Goal: Transaction & Acquisition: Book appointment/travel/reservation

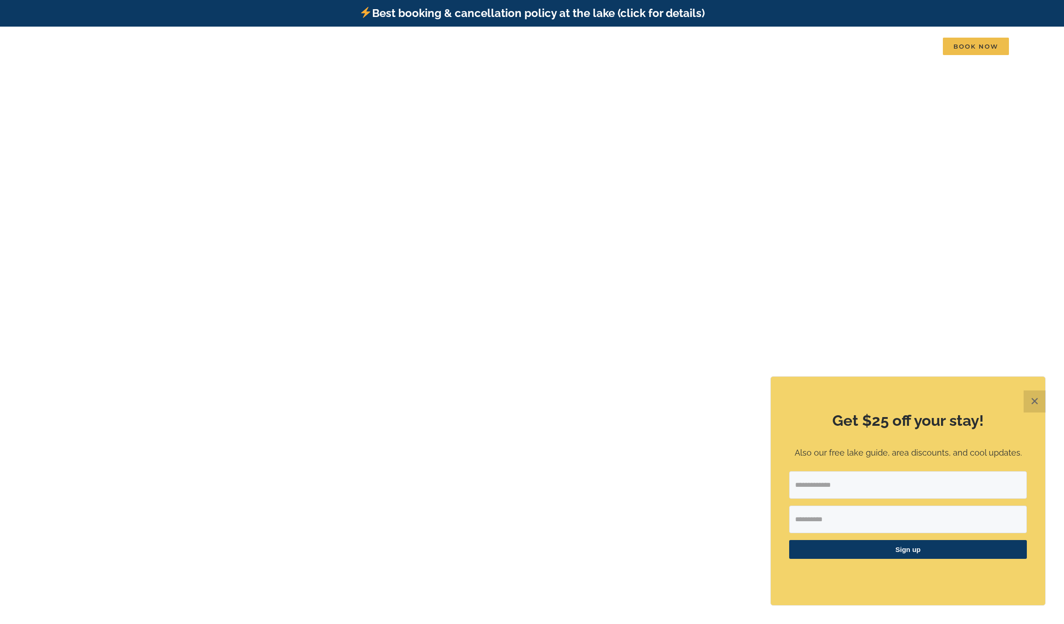
click at [1037, 403] on button "✕" at bounding box center [1034, 401] width 22 height 22
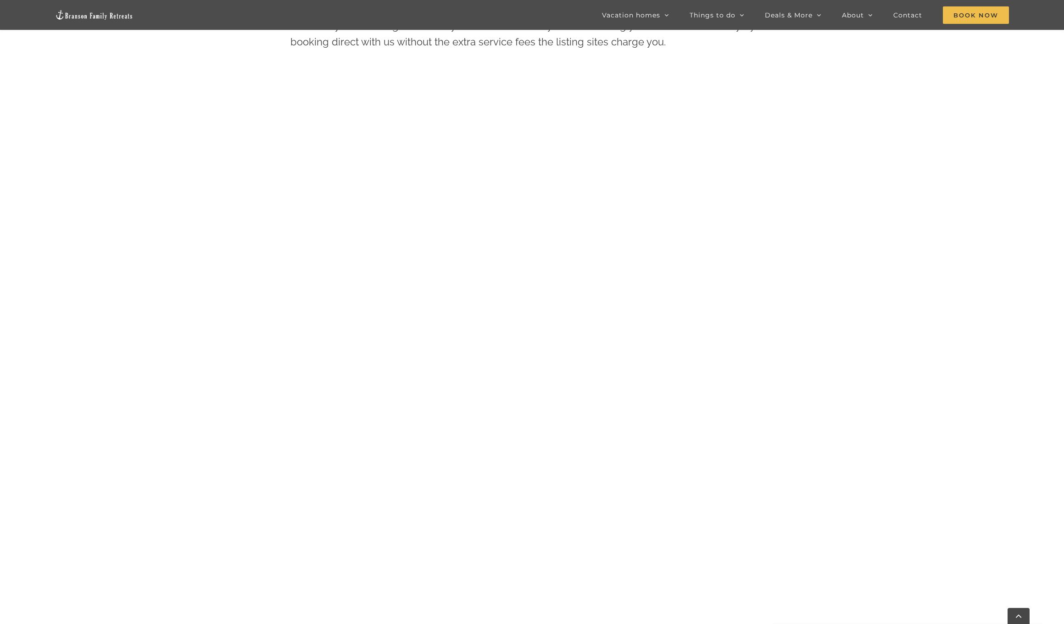
scroll to position [721, 0]
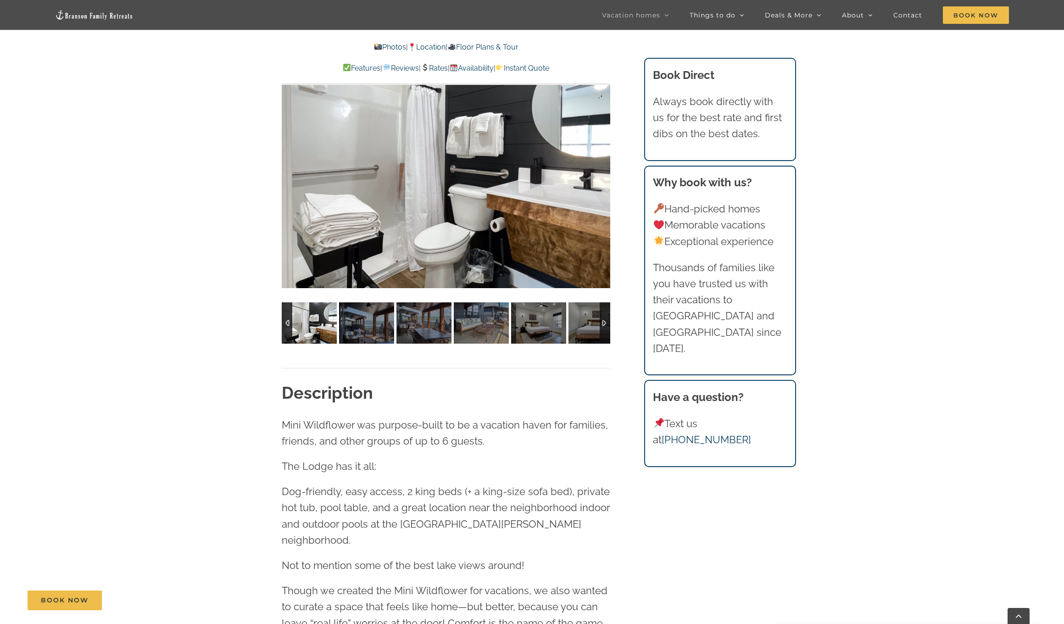
scroll to position [883, 0]
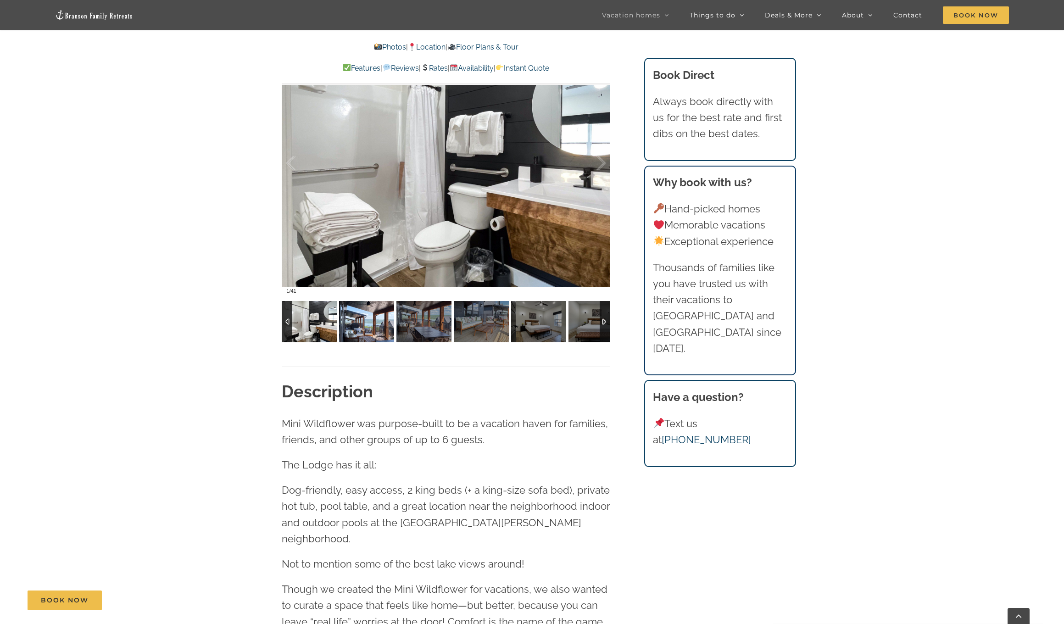
click at [368, 323] on img at bounding box center [366, 321] width 55 height 41
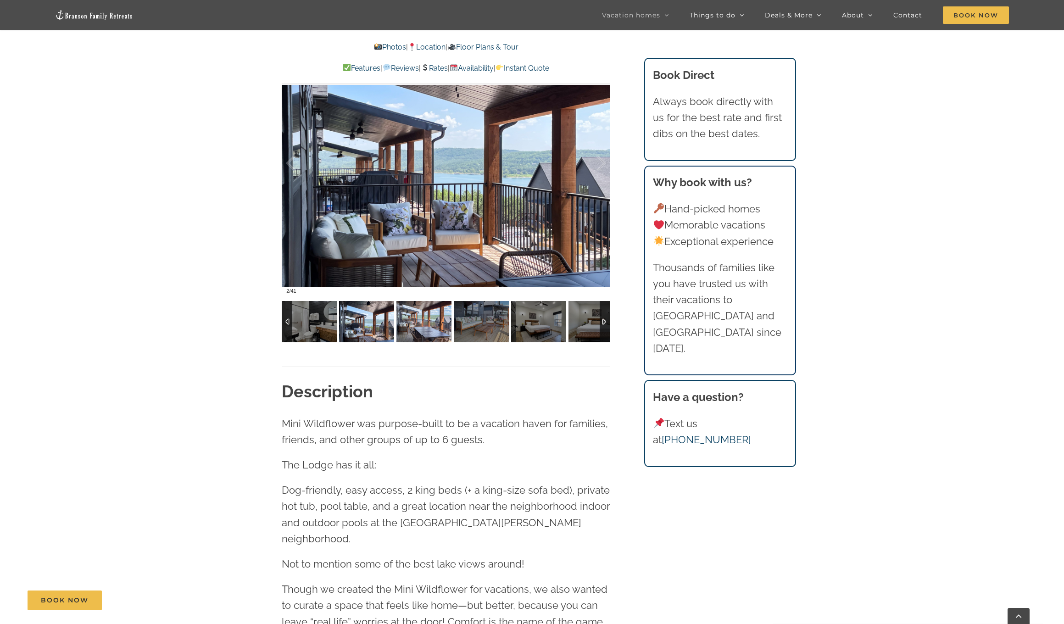
click at [417, 327] on img at bounding box center [423, 321] width 55 height 41
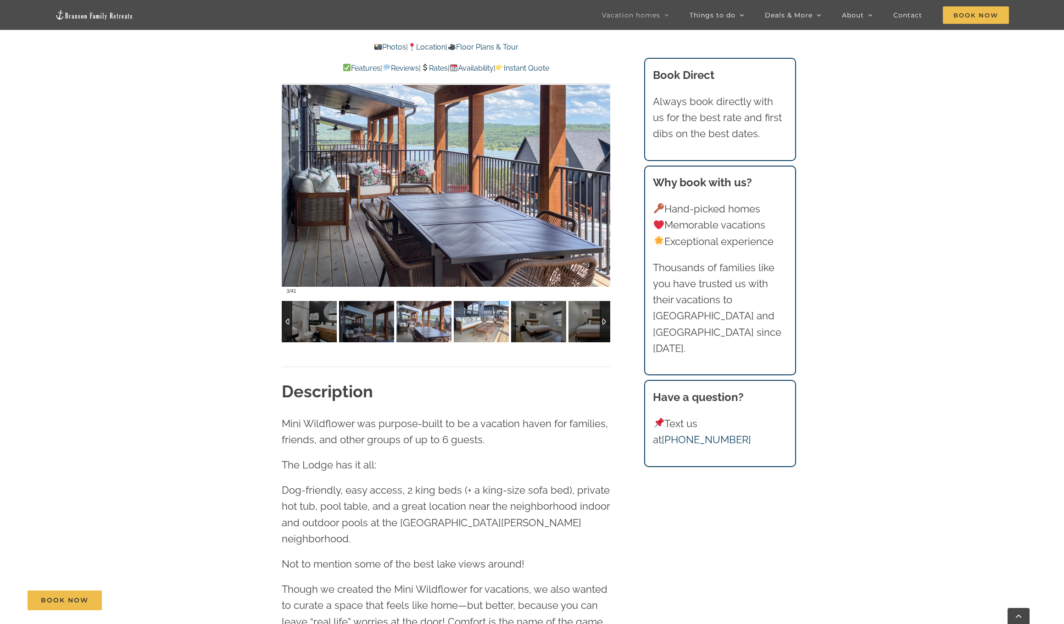
click at [488, 333] on img at bounding box center [481, 321] width 55 height 41
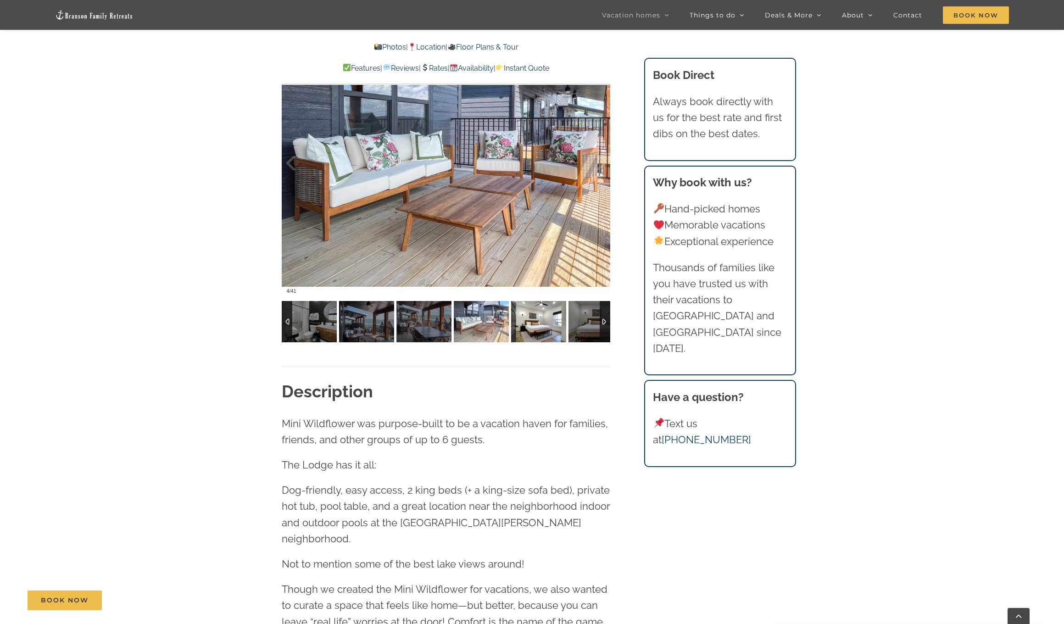
click at [529, 327] on img at bounding box center [538, 321] width 55 height 41
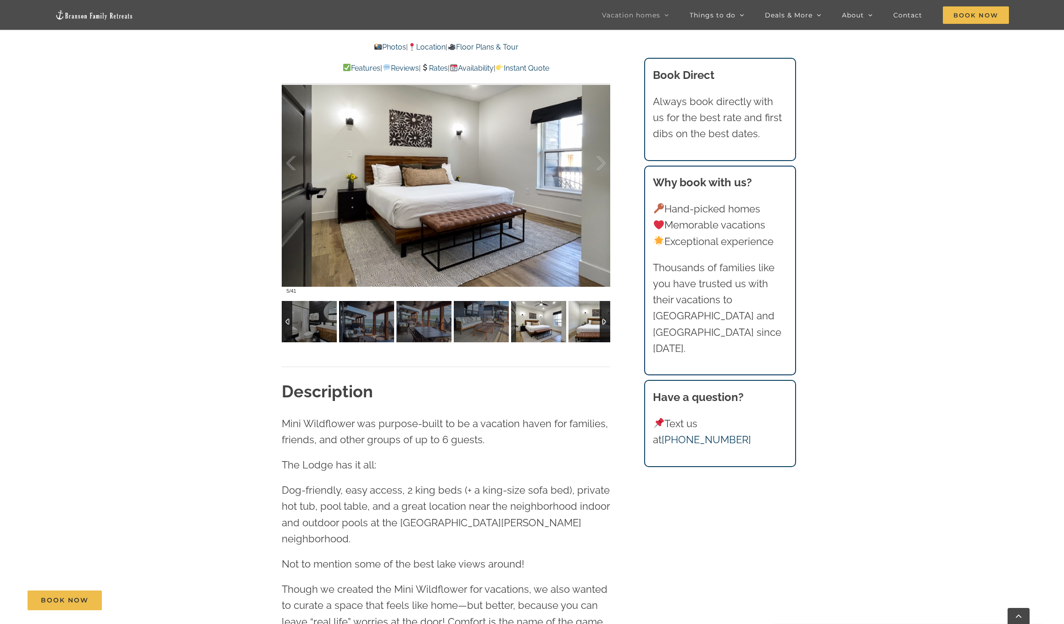
click at [582, 327] on img at bounding box center [595, 321] width 55 height 41
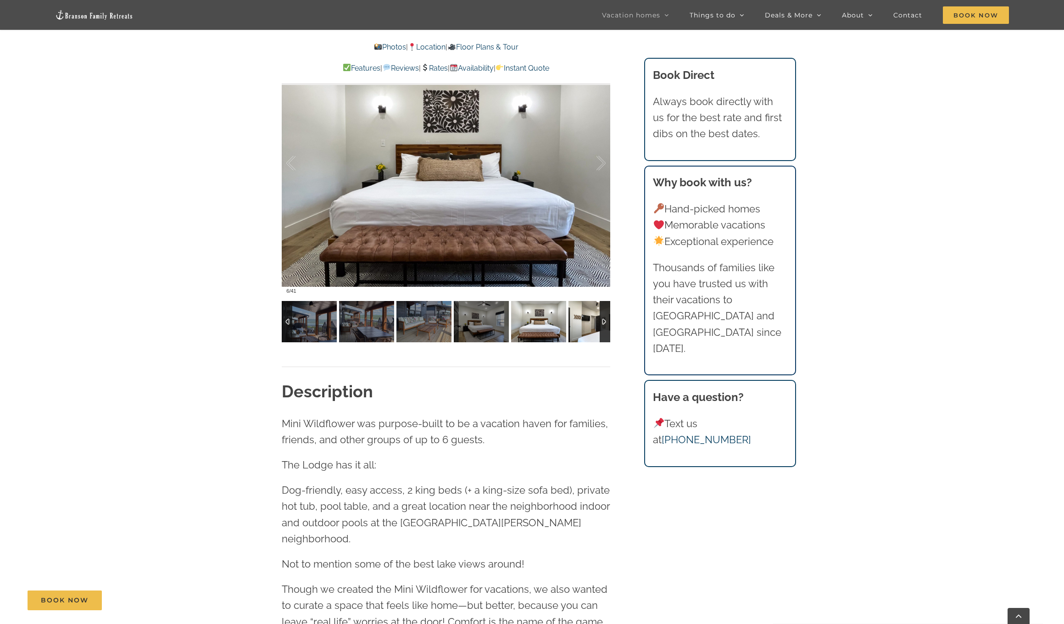
click at [584, 327] on img at bounding box center [595, 321] width 55 height 41
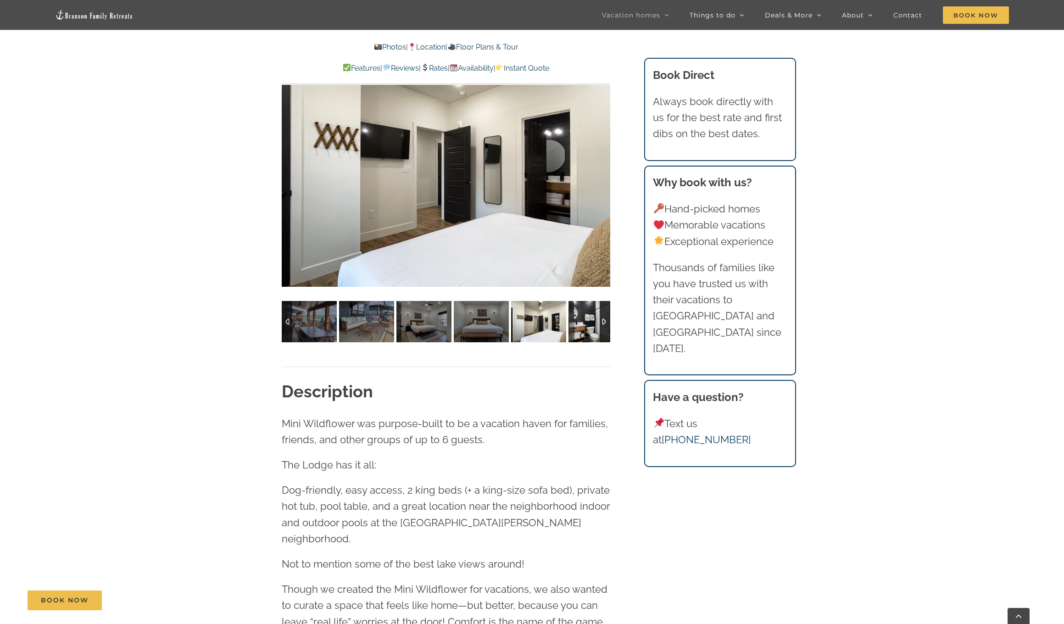
click at [584, 327] on img at bounding box center [595, 321] width 55 height 41
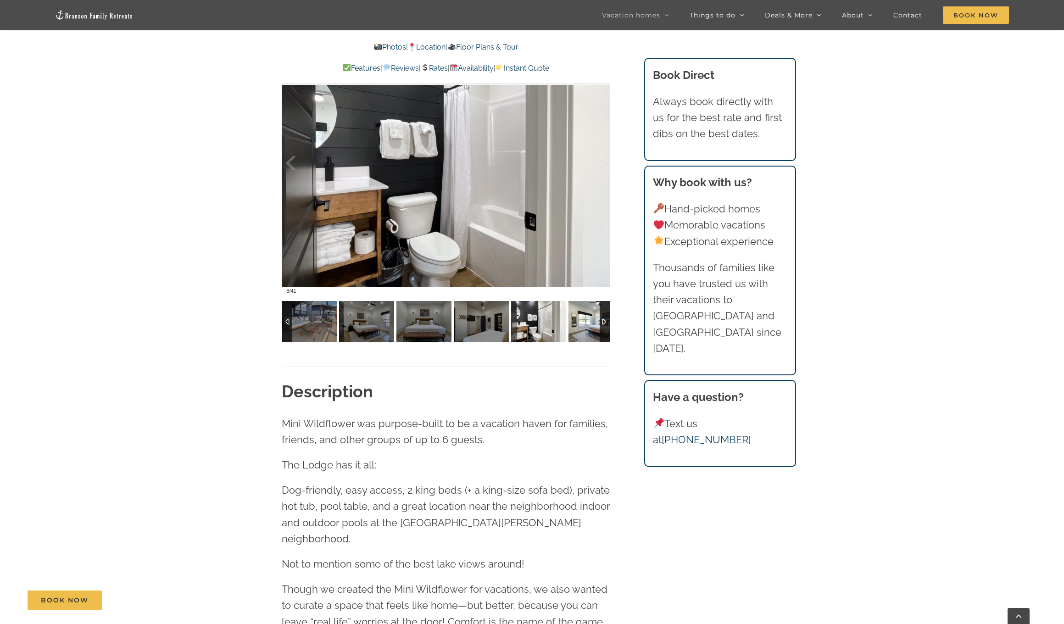
click at [584, 327] on img at bounding box center [595, 321] width 55 height 41
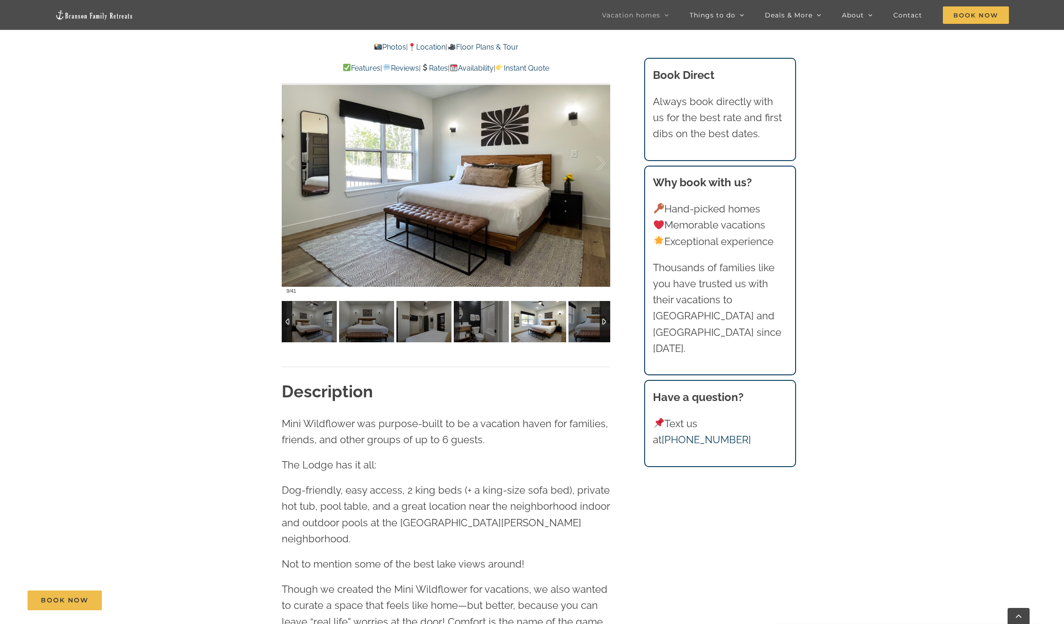
click at [584, 327] on img at bounding box center [595, 321] width 55 height 41
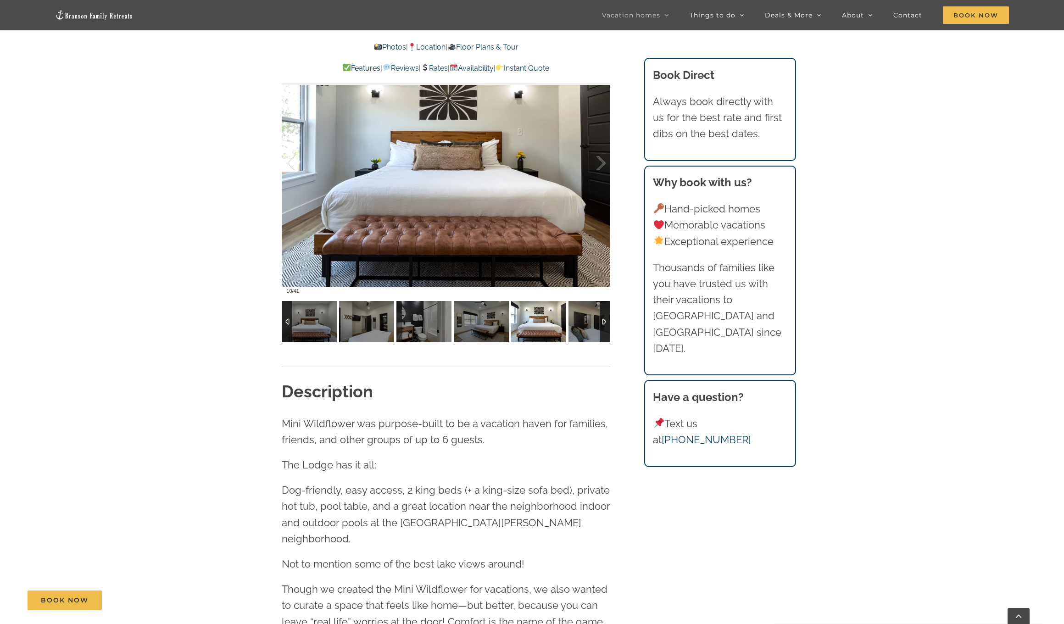
click at [584, 327] on img at bounding box center [595, 321] width 55 height 41
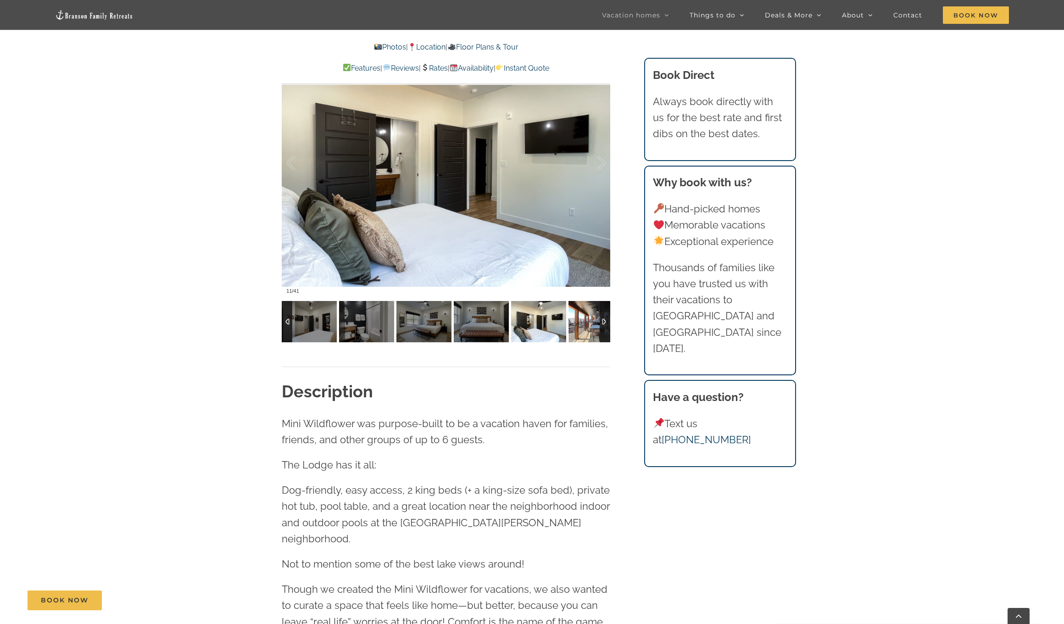
click at [584, 327] on img at bounding box center [595, 321] width 55 height 41
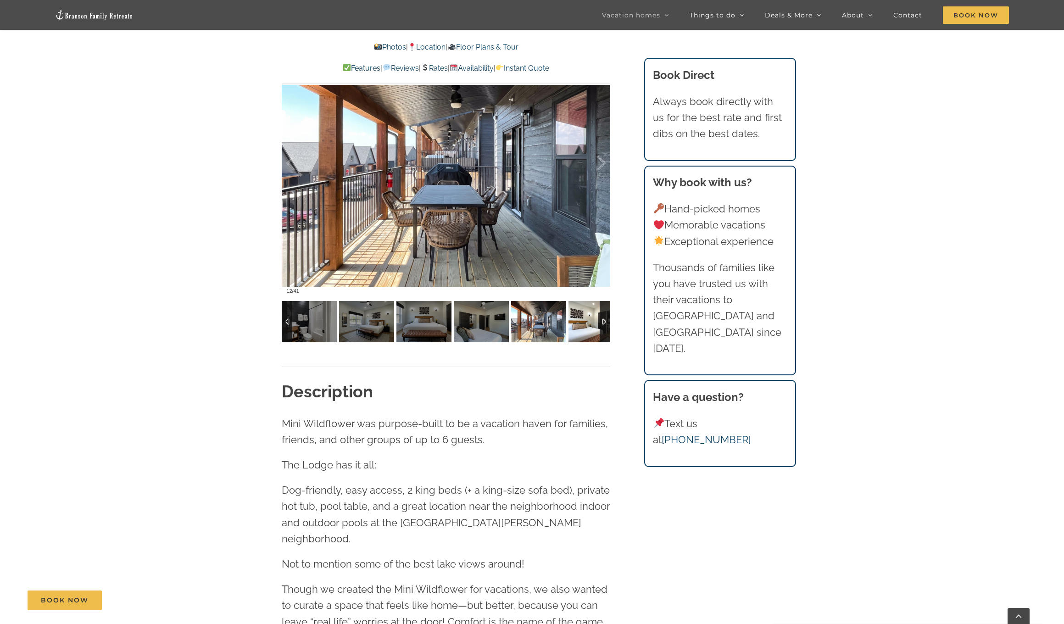
click at [584, 327] on img at bounding box center [595, 321] width 55 height 41
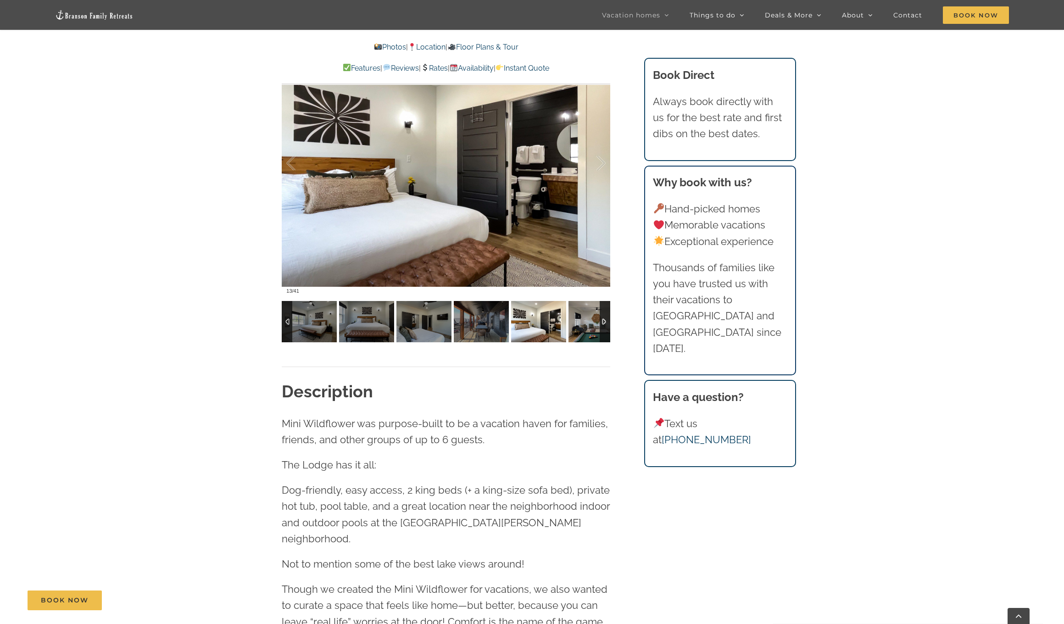
click at [584, 327] on img at bounding box center [595, 321] width 55 height 41
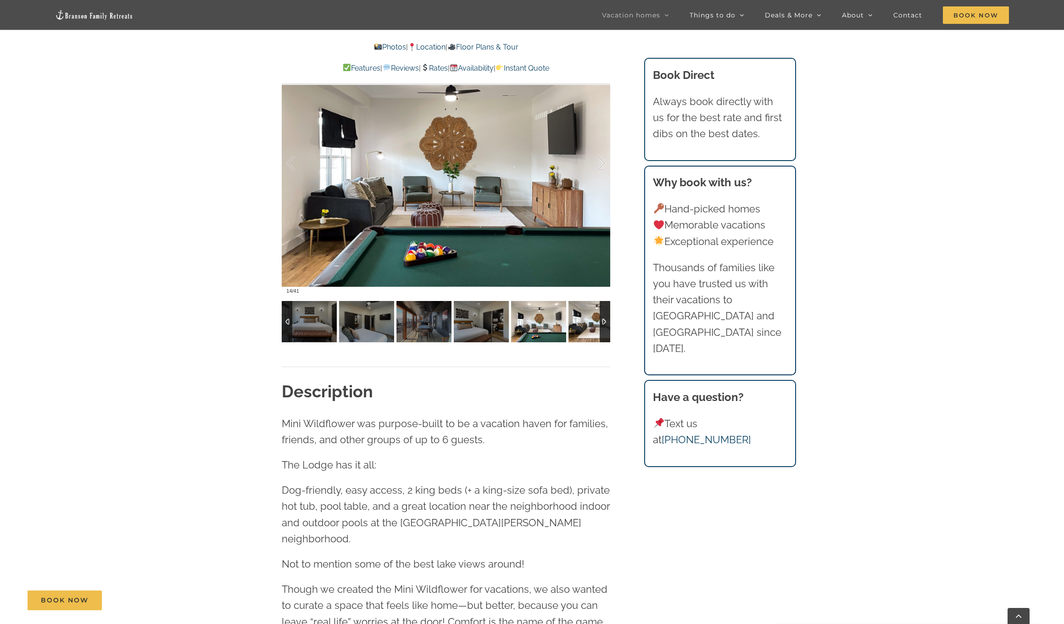
click at [584, 327] on img at bounding box center [595, 321] width 55 height 41
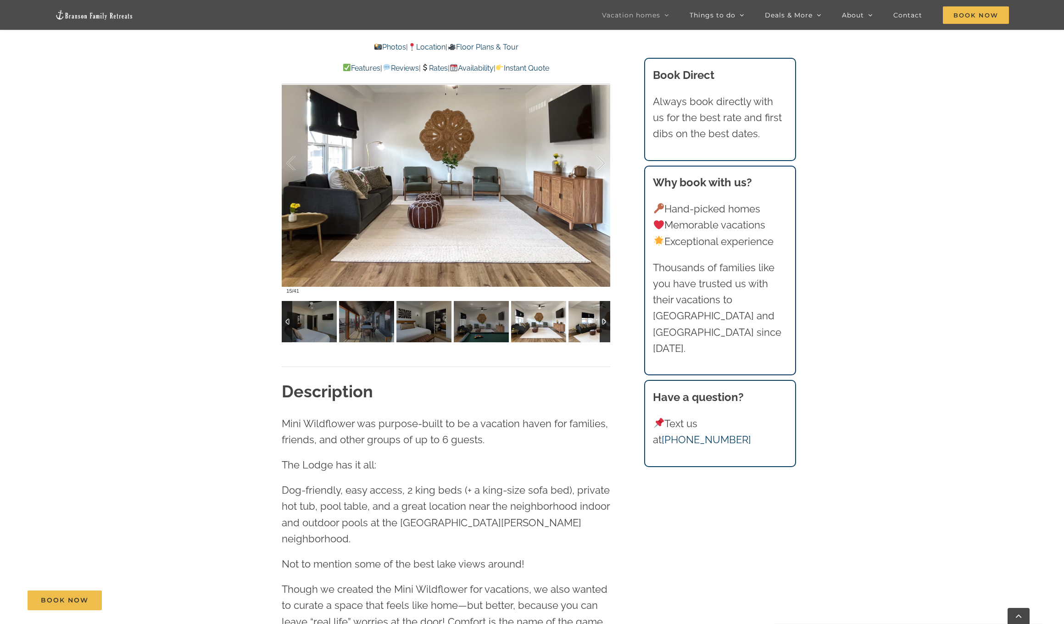
click at [584, 327] on img at bounding box center [595, 321] width 55 height 41
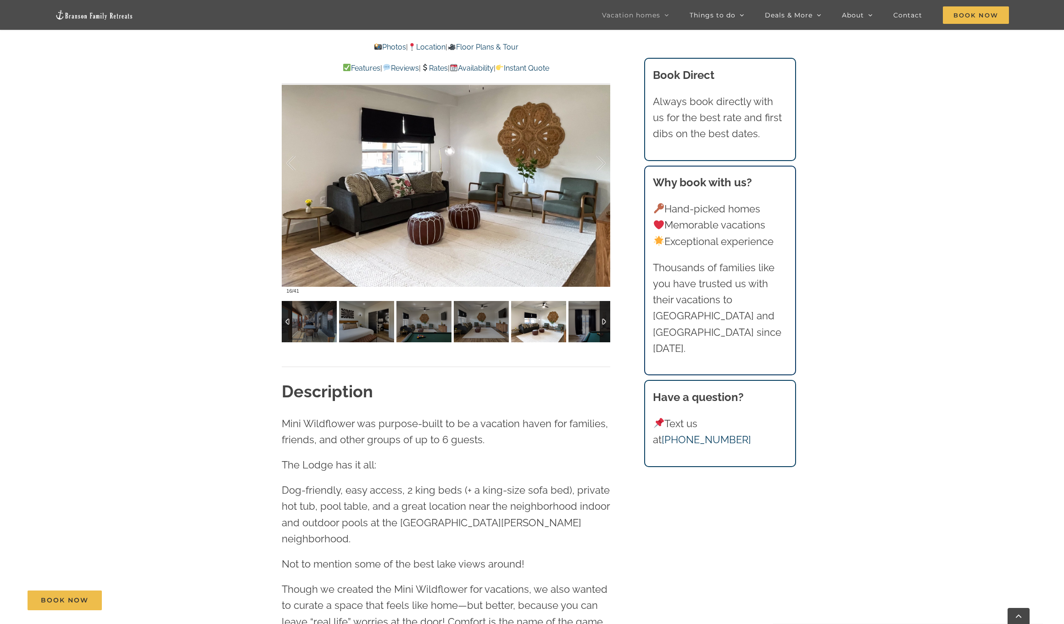
click at [584, 327] on img at bounding box center [595, 321] width 55 height 41
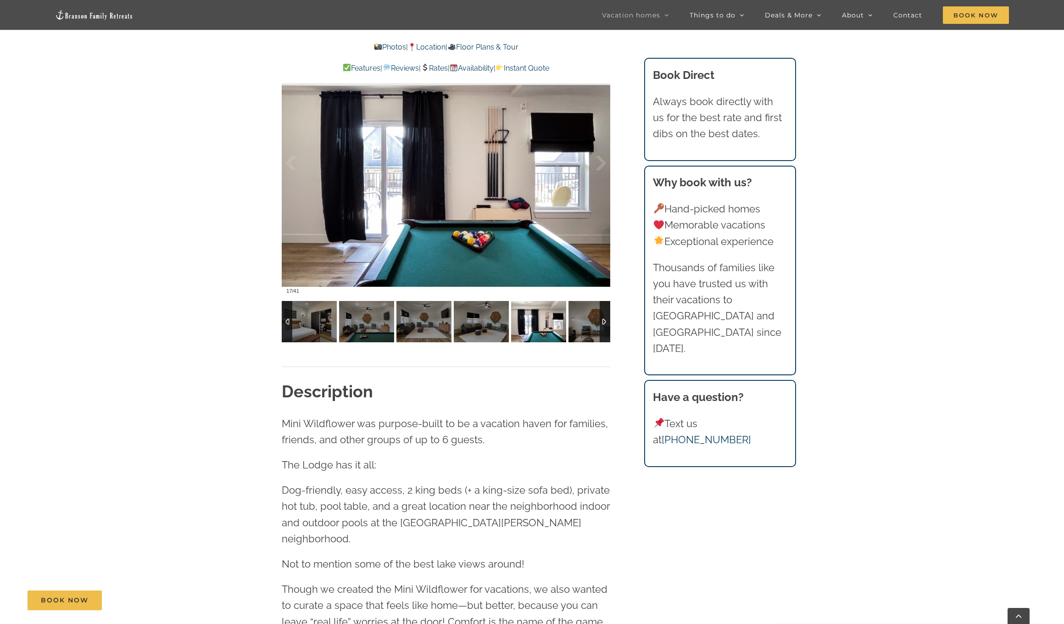
click at [584, 327] on img at bounding box center [595, 321] width 55 height 41
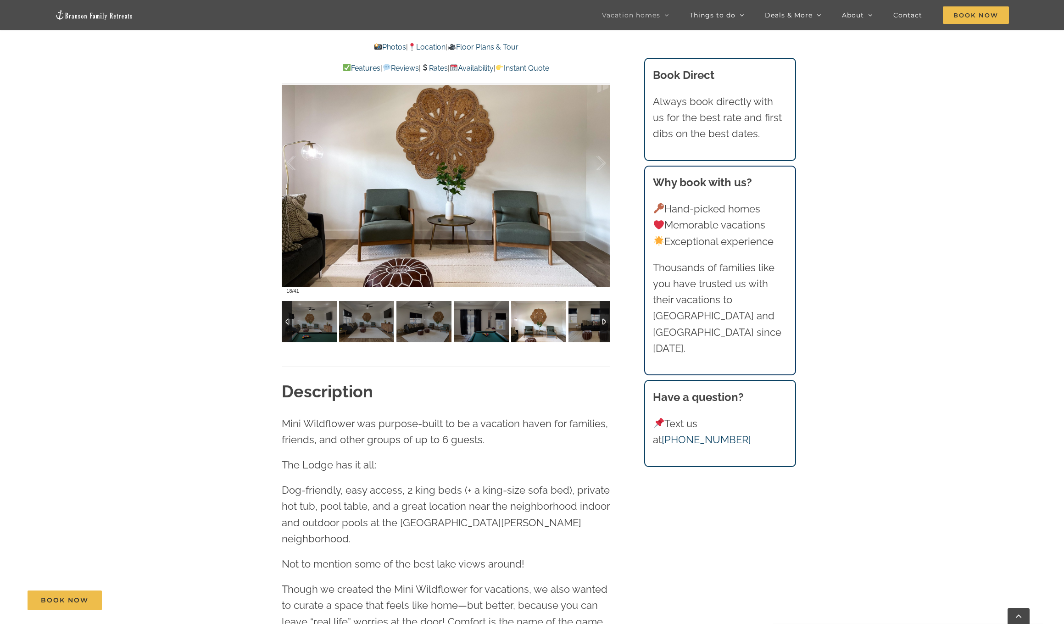
click at [584, 327] on img at bounding box center [595, 321] width 55 height 41
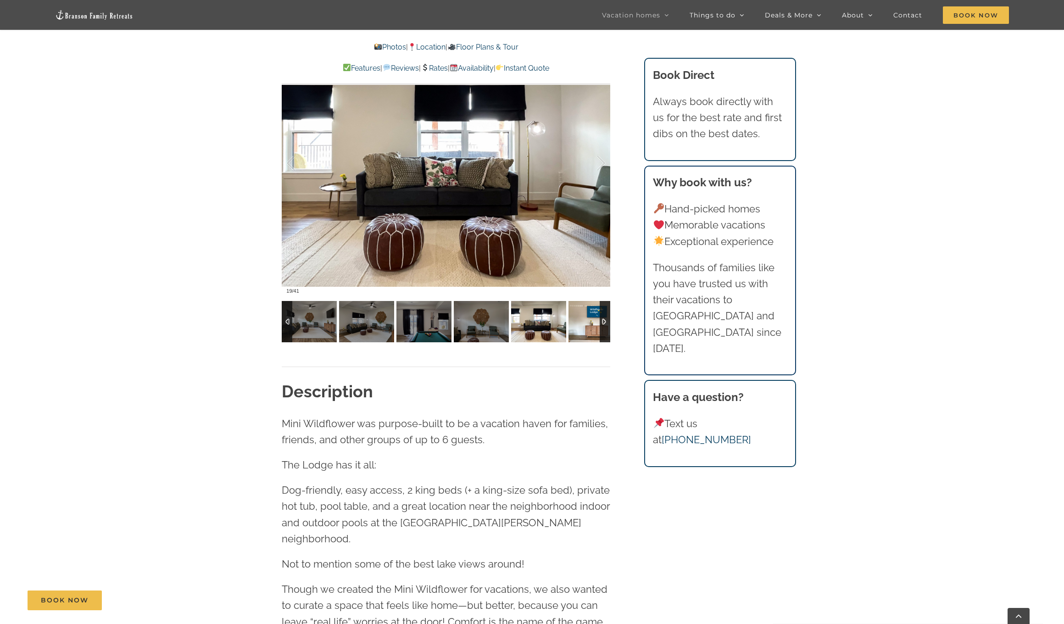
click at [584, 327] on img at bounding box center [595, 321] width 55 height 41
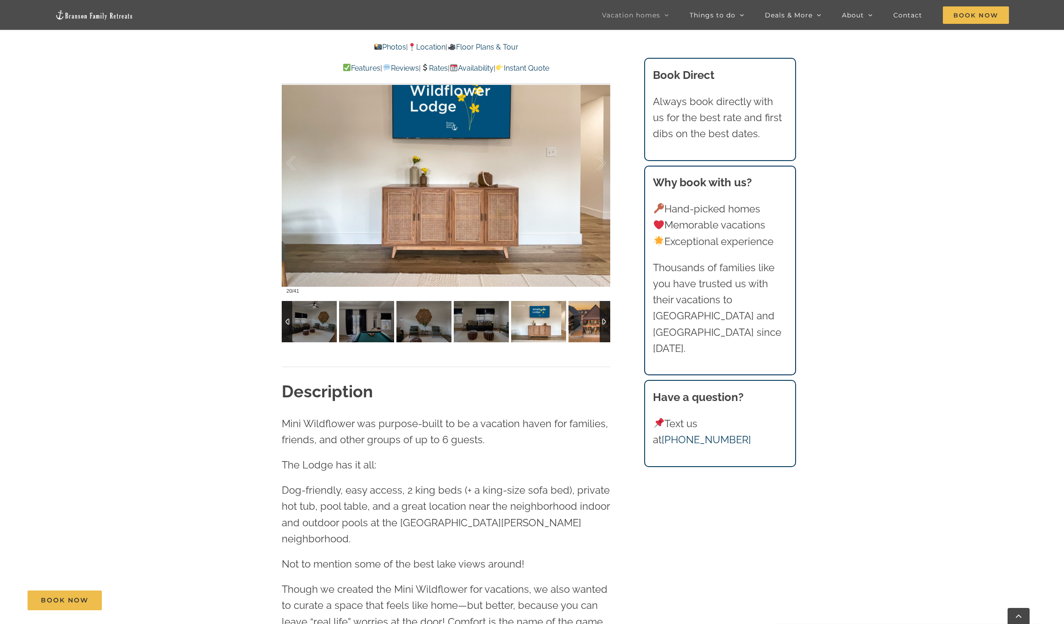
click at [584, 327] on img at bounding box center [595, 321] width 55 height 41
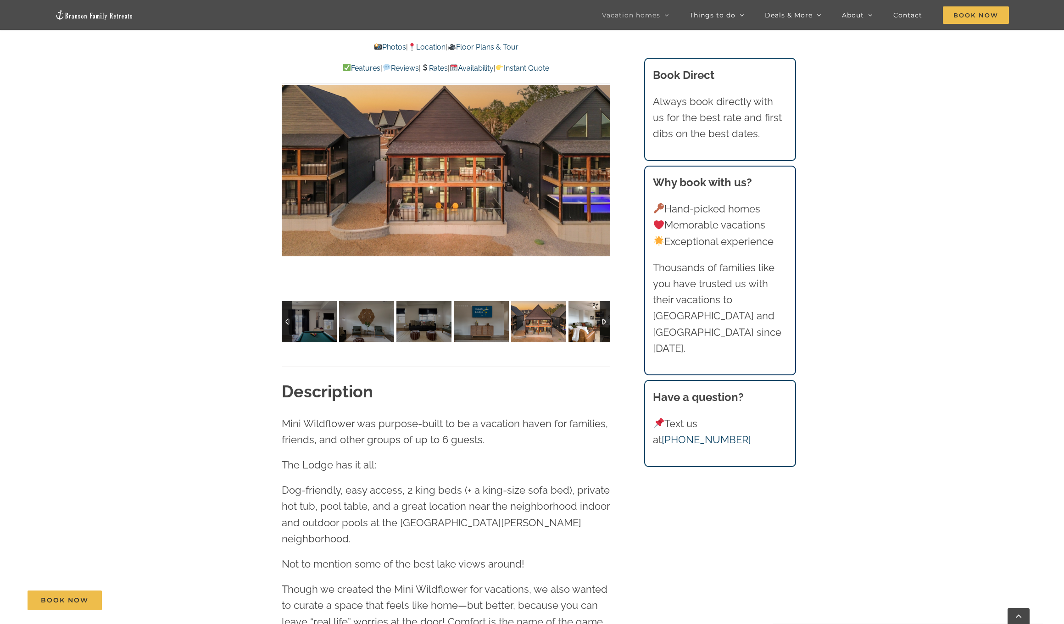
click at [584, 327] on img at bounding box center [595, 321] width 55 height 41
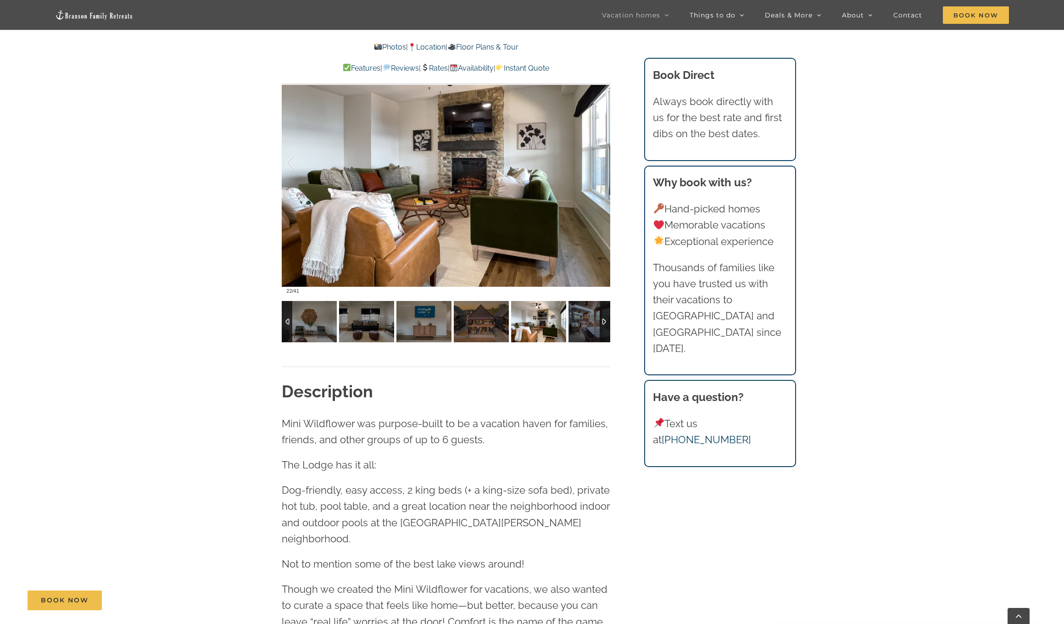
click at [584, 327] on img at bounding box center [595, 321] width 55 height 41
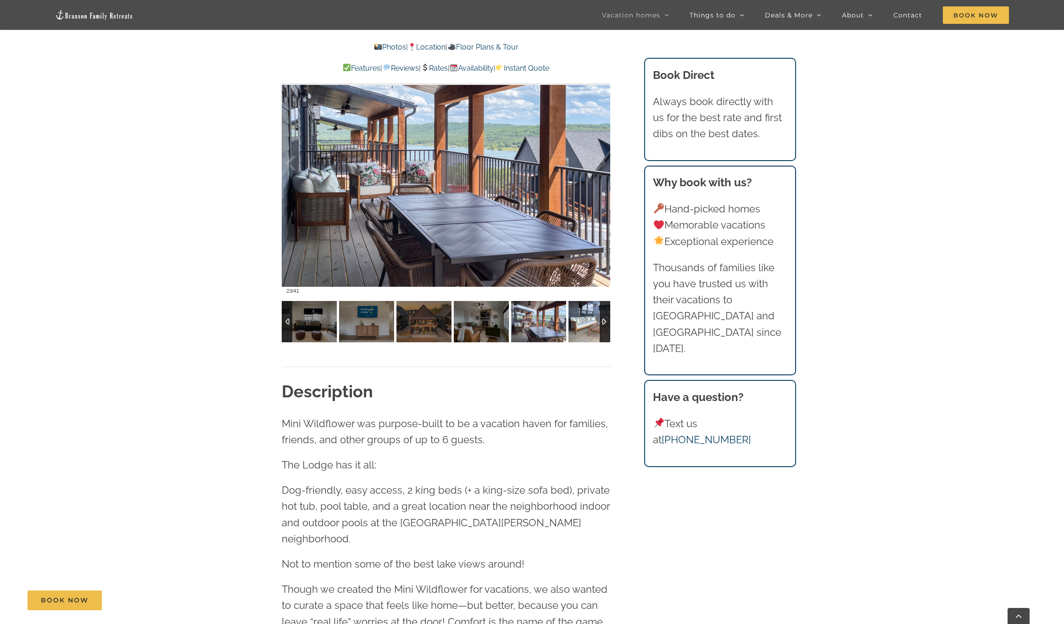
click at [584, 327] on img at bounding box center [595, 321] width 55 height 41
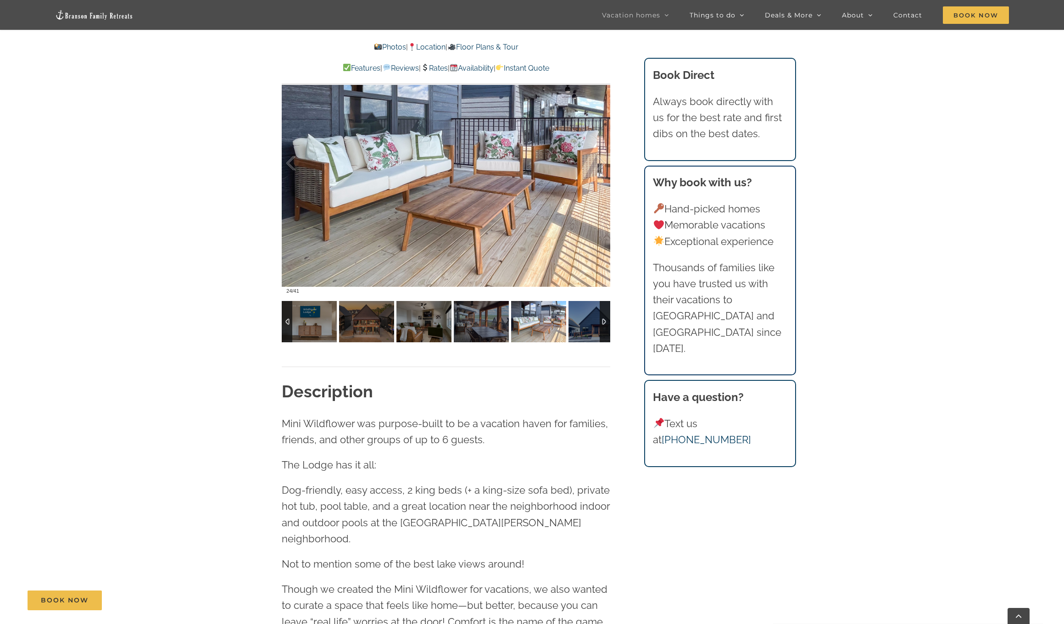
click at [584, 327] on img at bounding box center [595, 321] width 55 height 41
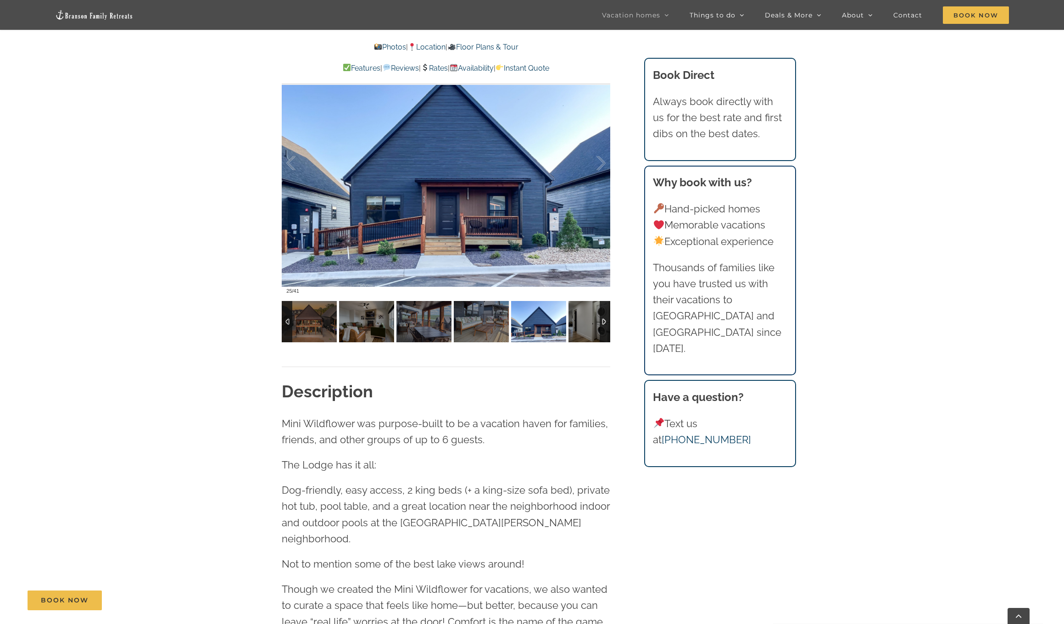
click at [584, 327] on img at bounding box center [595, 321] width 55 height 41
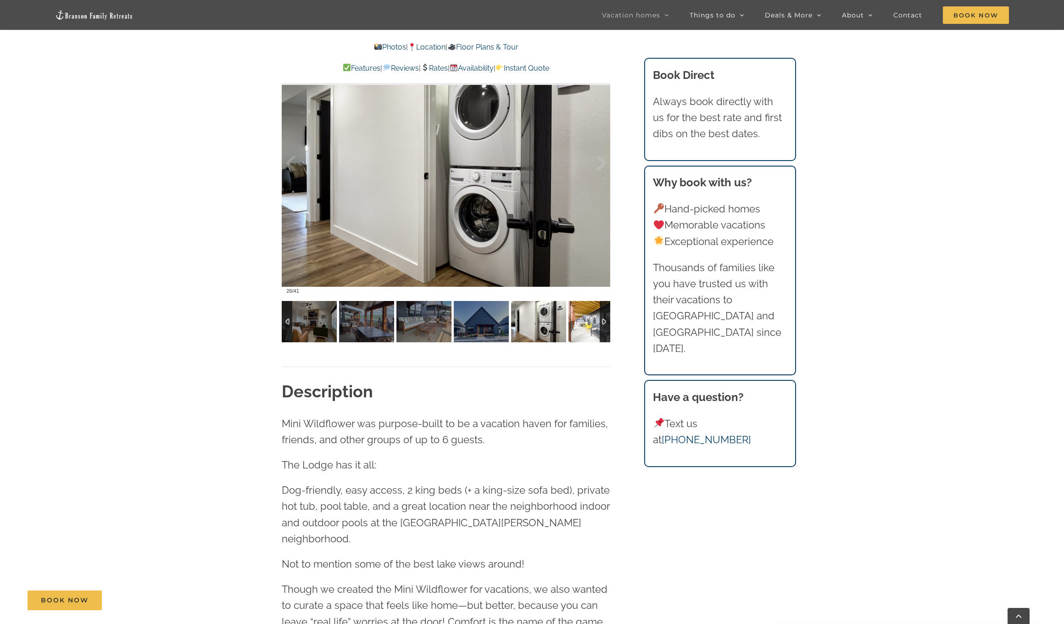
click at [584, 327] on img at bounding box center [595, 321] width 55 height 41
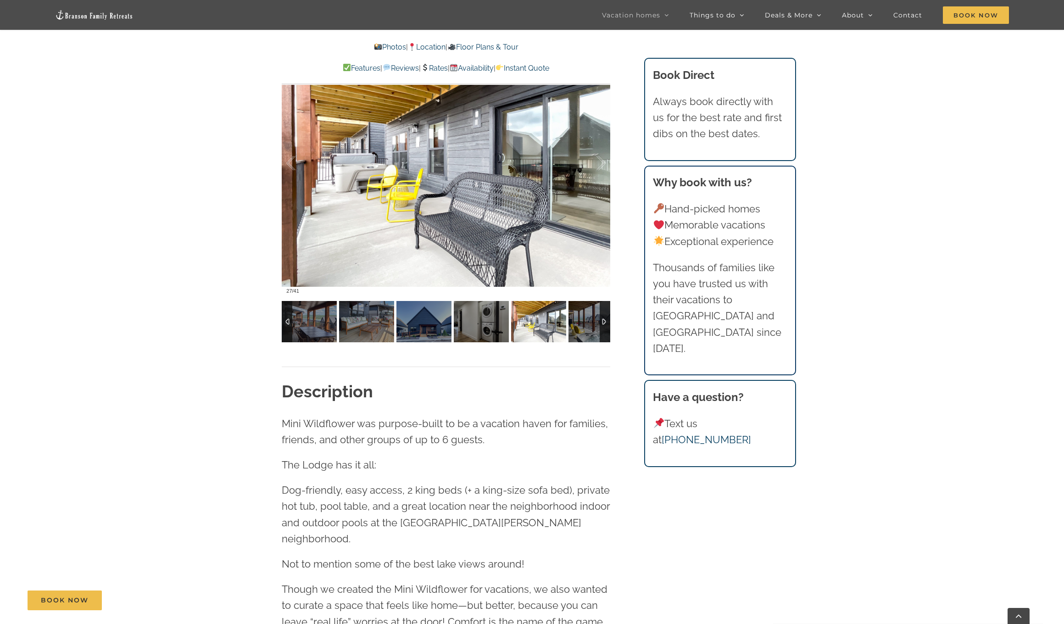
click at [584, 327] on img at bounding box center [595, 321] width 55 height 41
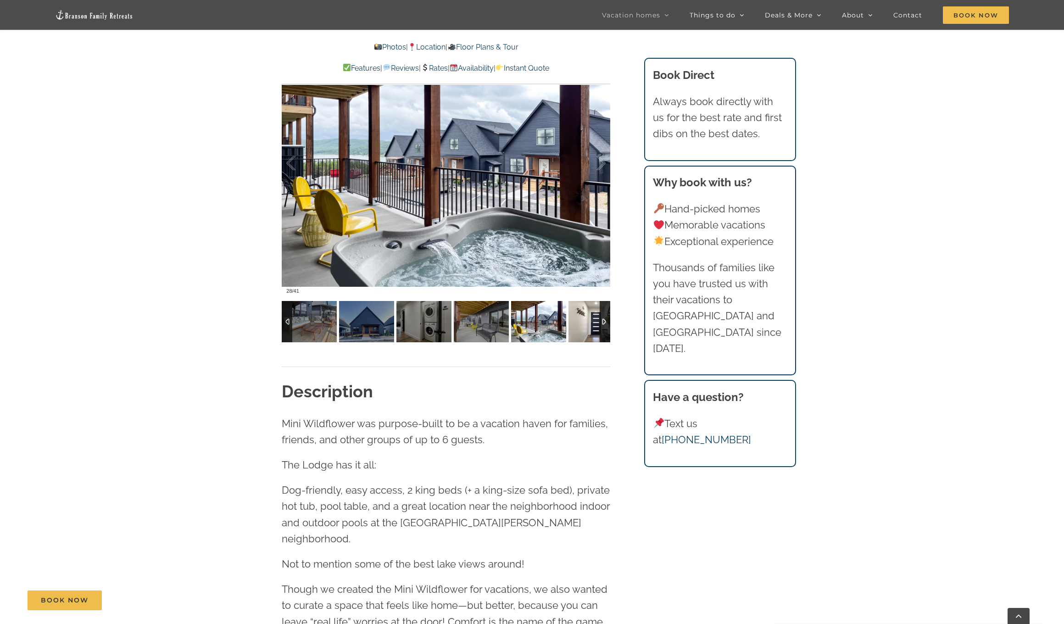
click at [584, 327] on img at bounding box center [595, 321] width 55 height 41
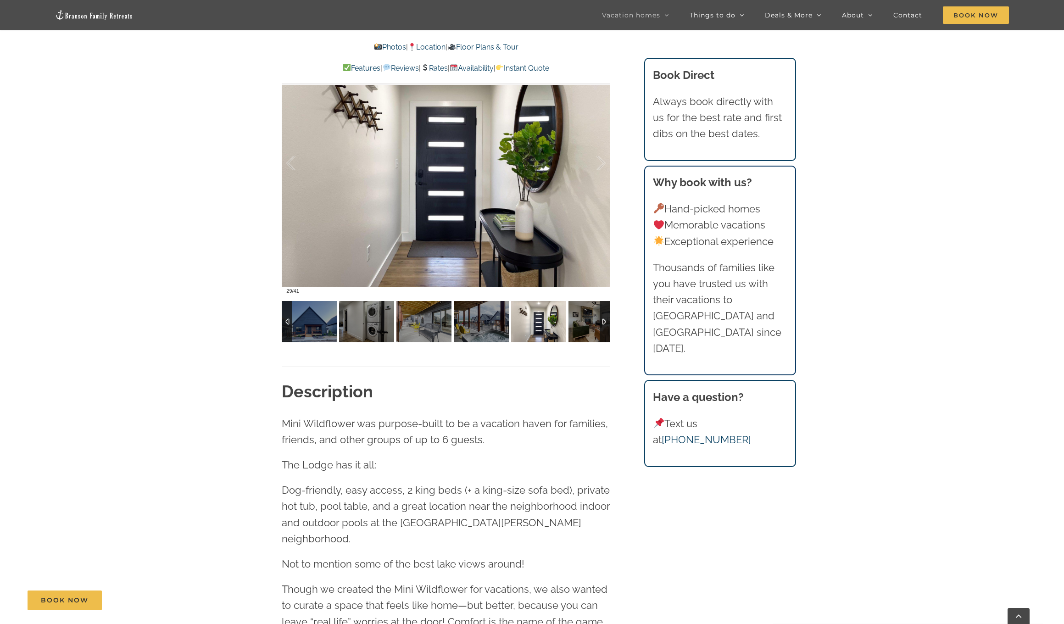
click at [584, 327] on img at bounding box center [595, 321] width 55 height 41
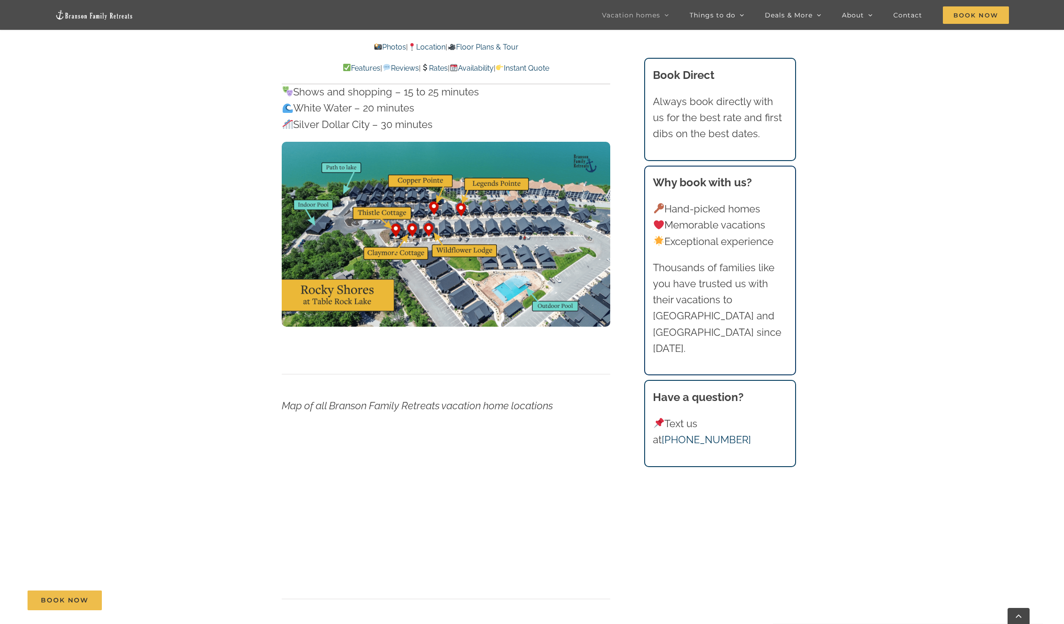
scroll to position [3074, 0]
